Goal: Information Seeking & Learning: Find specific fact

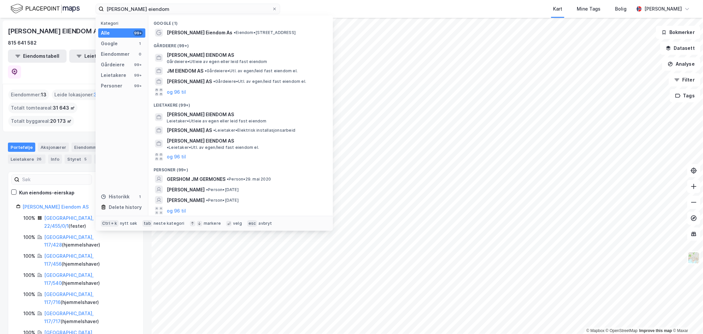
click at [83, 4] on div "[PERSON_NAME] eiendom Kategori Alle 99+ Google 1 Eiendommer 0 Gårdeiere 99+ Lei…" at bounding box center [351, 9] width 703 height 18
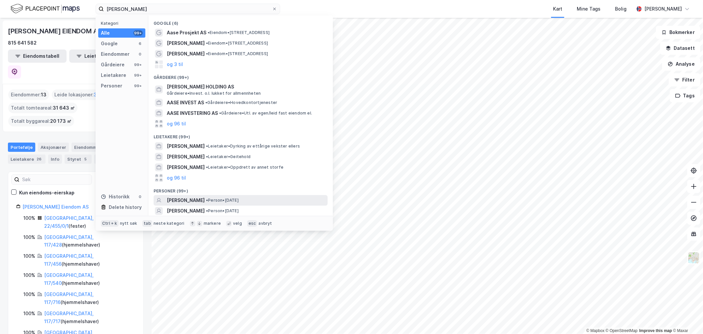
type input "[PERSON_NAME]"
click at [191, 198] on span "[PERSON_NAME]" at bounding box center [186, 200] width 38 height 8
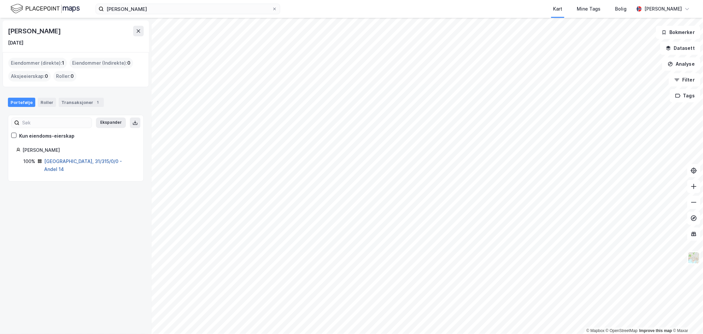
click at [64, 161] on link "[GEOGRAPHIC_DATA], 31/315/0/0 - Andel 14" at bounding box center [83, 165] width 78 height 14
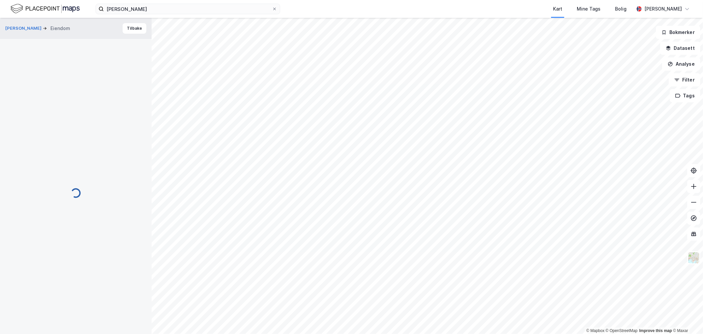
scroll to position [97, 0]
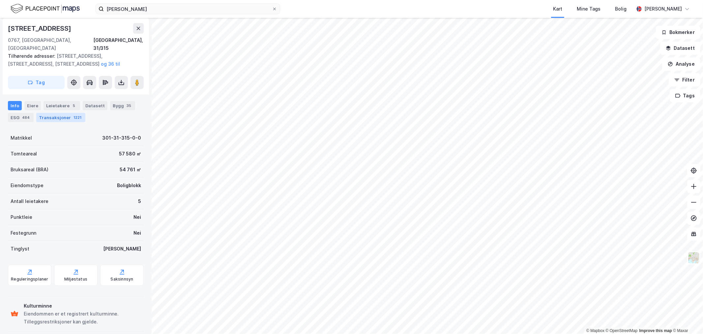
click at [42, 113] on div "Transaksjoner 1221" at bounding box center [60, 117] width 49 height 9
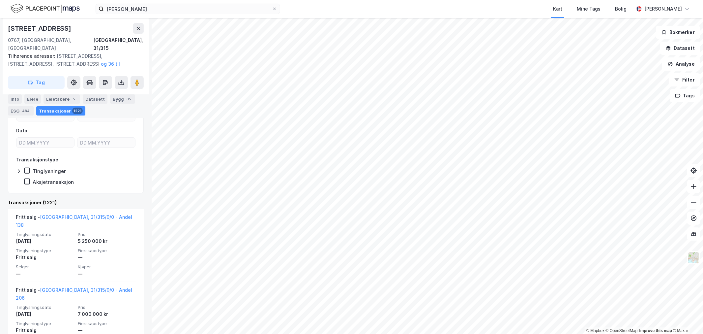
scroll to position [170, 0]
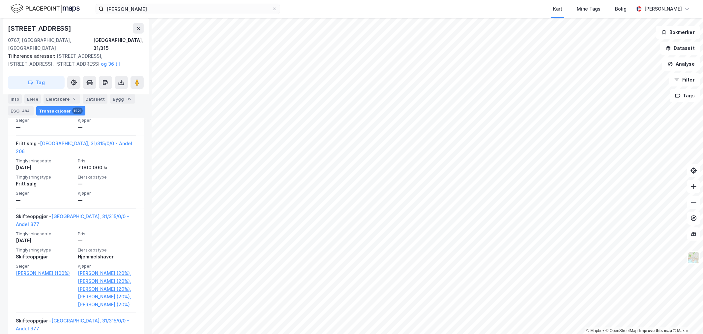
scroll to position [243, 0]
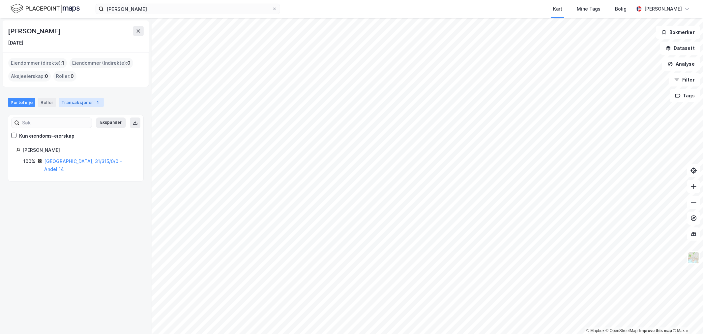
click at [73, 103] on div "Transaksjoner 1" at bounding box center [81, 102] width 45 height 9
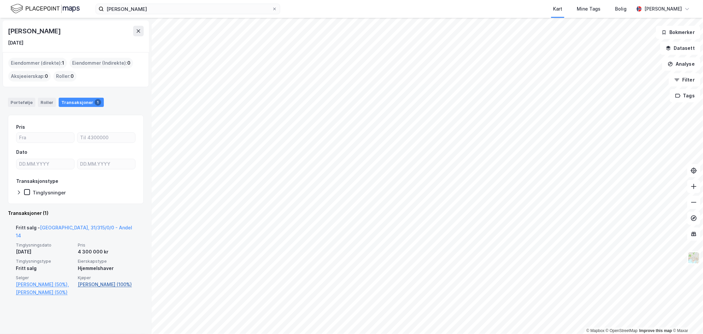
click at [98, 280] on link "[PERSON_NAME] (100%)" at bounding box center [107, 284] width 58 height 8
click at [91, 280] on link "[PERSON_NAME] (100%)" at bounding box center [107, 284] width 58 height 8
click at [85, 280] on link "[PERSON_NAME] (100%)" at bounding box center [107, 284] width 58 height 8
